Goal: Find specific page/section: Find specific page/section

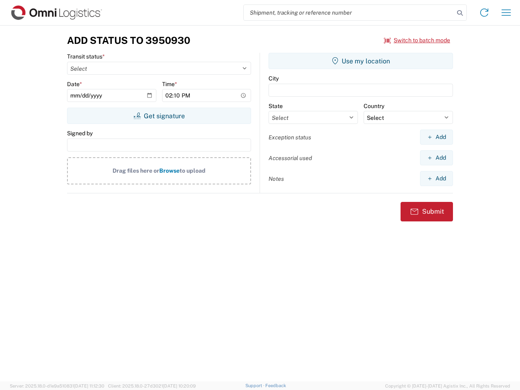
click at [349, 13] on input "search" at bounding box center [349, 12] width 210 height 15
click at [460, 13] on icon at bounding box center [459, 12] width 11 height 11
click at [484, 13] on icon at bounding box center [484, 12] width 13 height 13
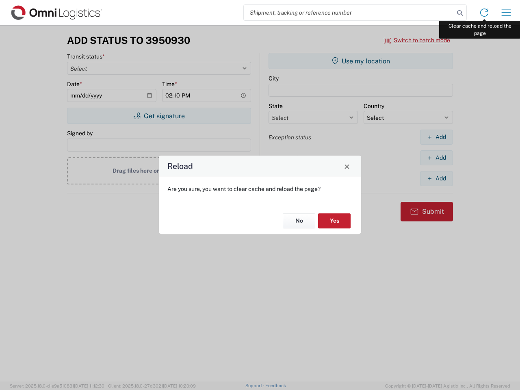
click at [506, 13] on div "Reload Are you sure, you want to clear cache and reload the page? No Yes" at bounding box center [260, 195] width 520 height 390
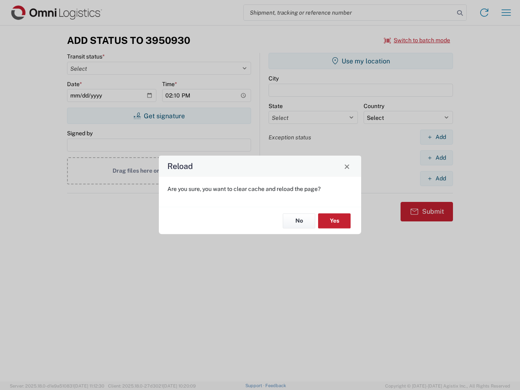
click at [417, 40] on div "Reload Are you sure, you want to clear cache and reload the page? No Yes" at bounding box center [260, 195] width 520 height 390
click at [159, 116] on div "Reload Are you sure, you want to clear cache and reload the page? No Yes" at bounding box center [260, 195] width 520 height 390
click at [361, 61] on div "Reload Are you sure, you want to clear cache and reload the page? No Yes" at bounding box center [260, 195] width 520 height 390
click at [436, 137] on div "Reload Are you sure, you want to clear cache and reload the page? No Yes" at bounding box center [260, 195] width 520 height 390
click at [436, 158] on div "Reload Are you sure, you want to clear cache and reload the page? No Yes" at bounding box center [260, 195] width 520 height 390
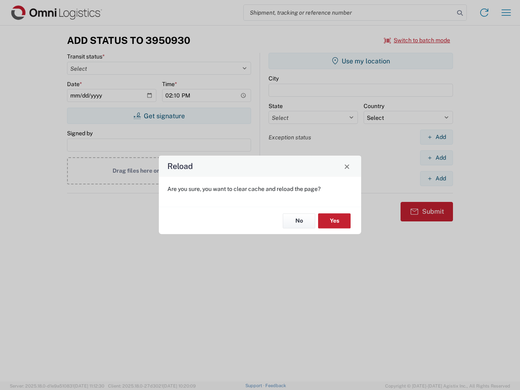
click at [436, 178] on div "Reload Are you sure, you want to clear cache and reload the page? No Yes" at bounding box center [260, 195] width 520 height 390
